Goal: Task Accomplishment & Management: Manage account settings

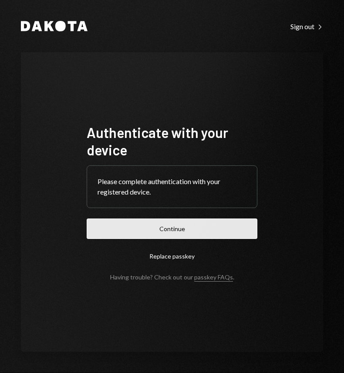
click at [144, 232] on button "Continue" at bounding box center [172, 228] width 170 height 20
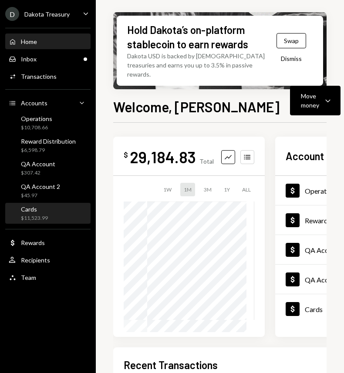
click at [40, 210] on div "Cards" at bounding box center [34, 208] width 27 height 7
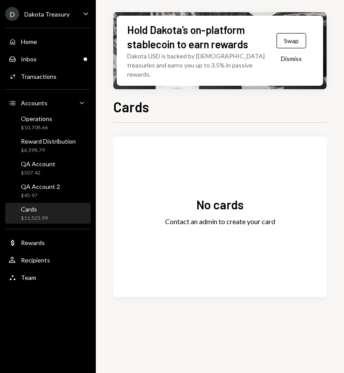
click at [86, 11] on icon "Caret Down" at bounding box center [86, 14] width 10 height 10
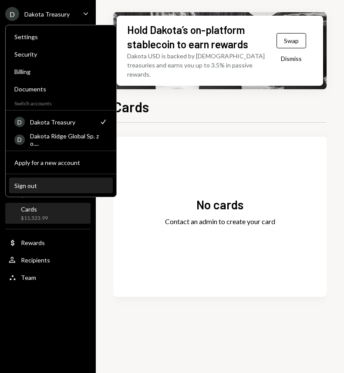
click at [63, 185] on div "Sign out" at bounding box center [60, 185] width 93 height 7
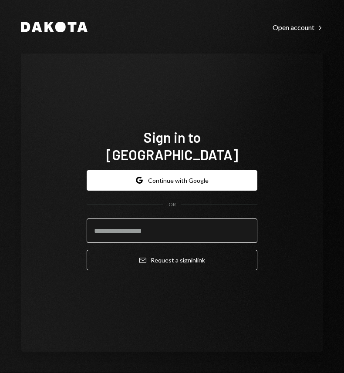
click at [158, 221] on input "email" at bounding box center [172, 230] width 170 height 24
type input "**********"
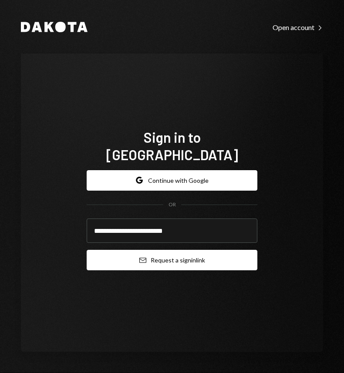
click at [179, 250] on button "Email Request a sign in link" at bounding box center [172, 260] width 170 height 20
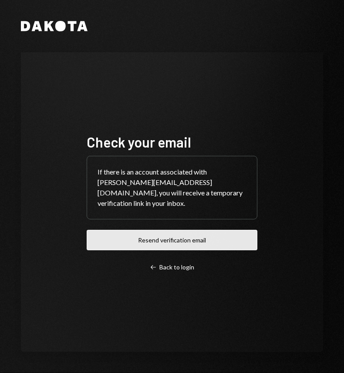
click at [116, 238] on button "Resend verification email" at bounding box center [172, 240] width 170 height 20
